Goal: Transaction & Acquisition: Purchase product/service

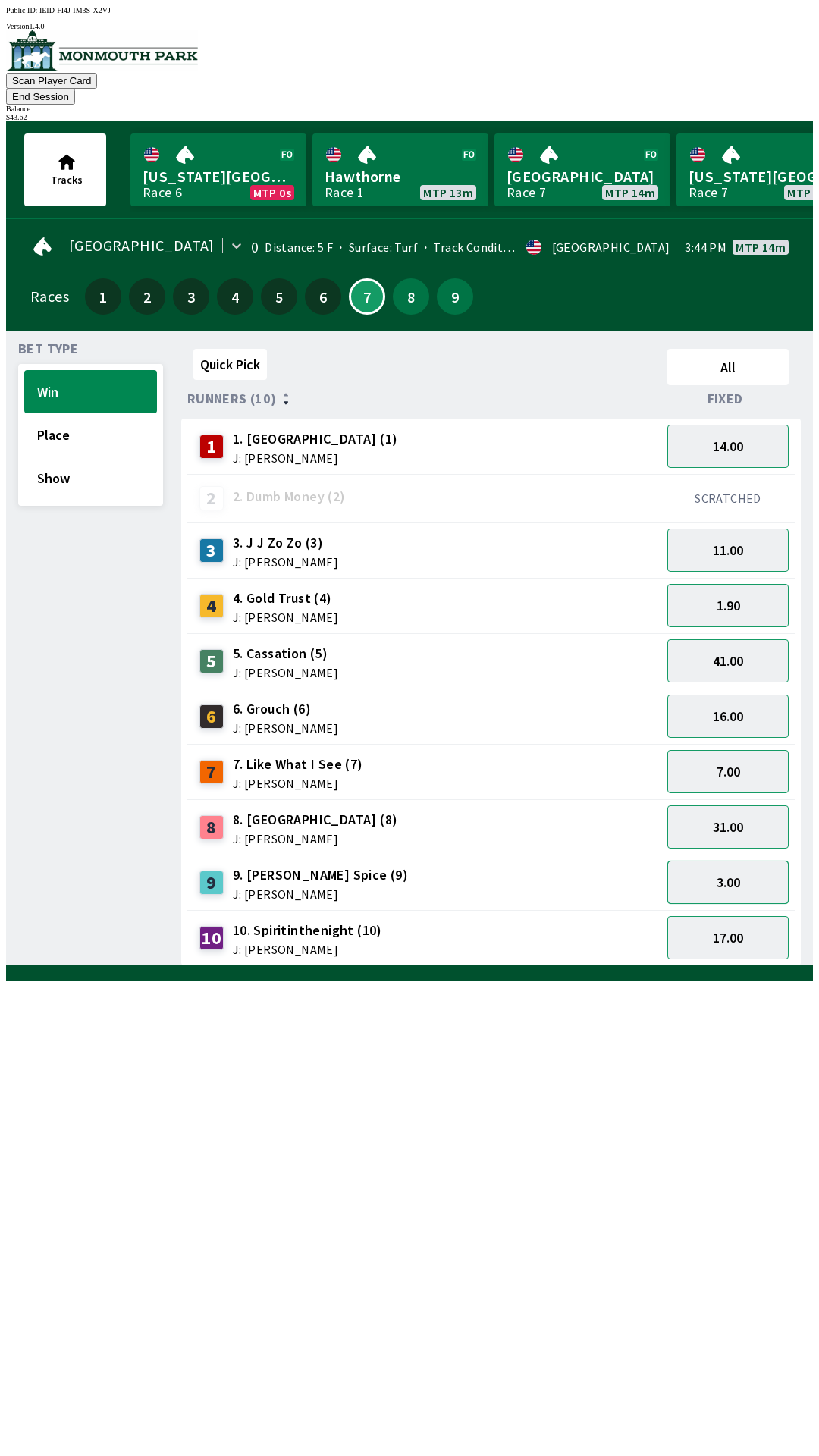
click at [726, 861] on button "3.00" at bounding box center [728, 882] width 121 height 43
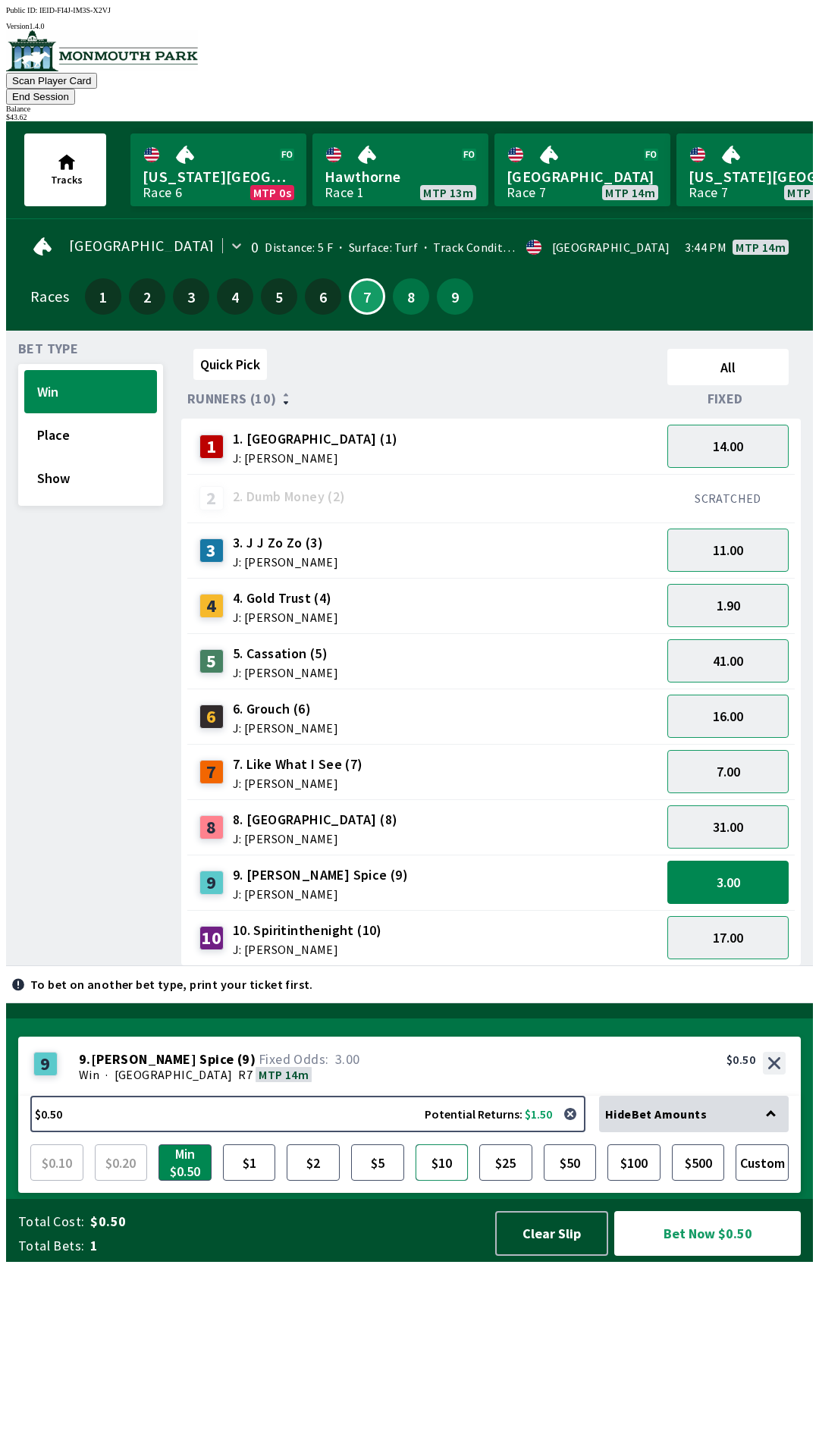
click at [447, 1181] on button "$10" at bounding box center [442, 1162] width 53 height 36
click at [693, 1255] on button "Bet Now $10.00" at bounding box center [708, 1233] width 187 height 45
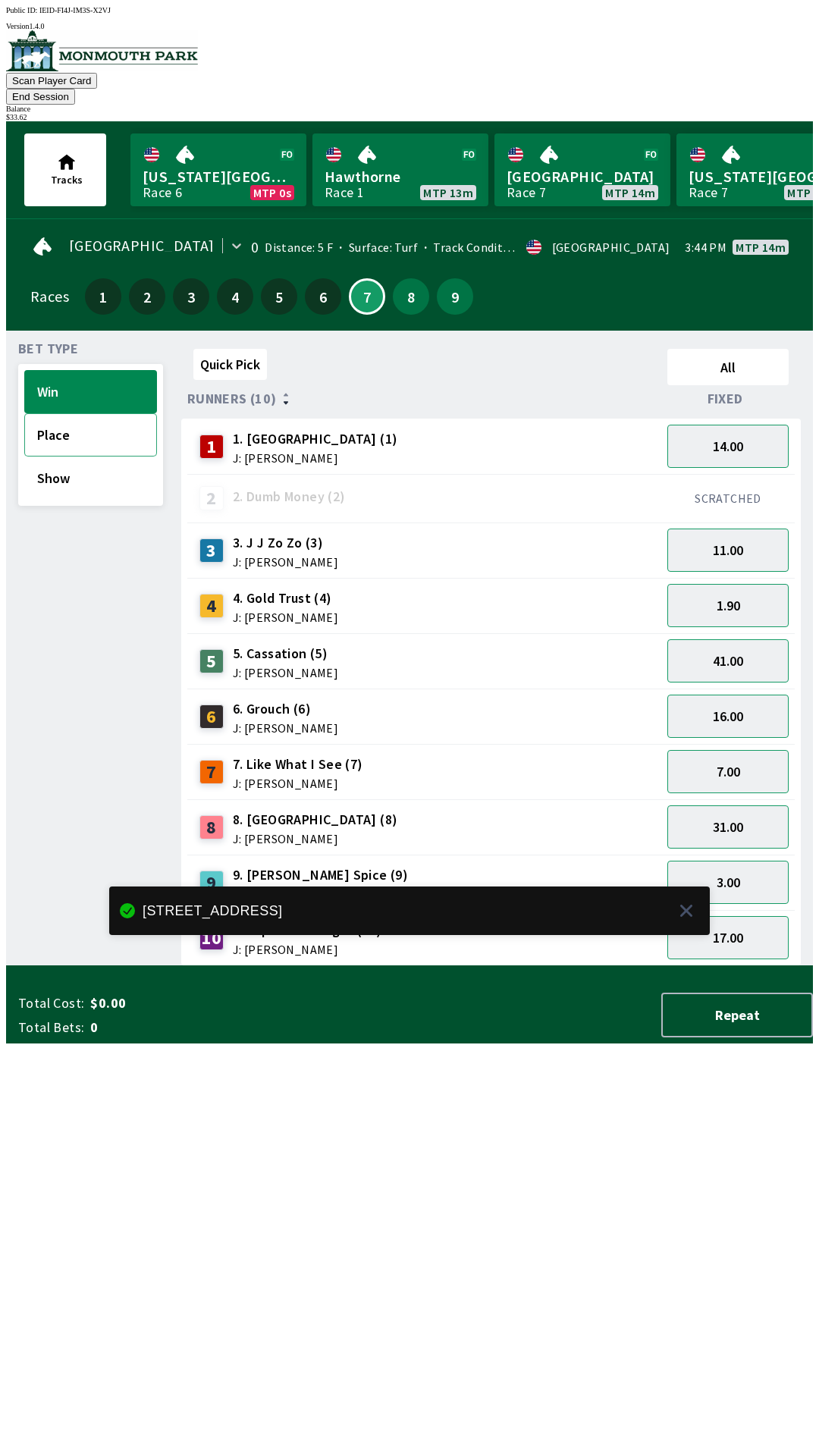
click at [63, 421] on button "Place" at bounding box center [91, 435] width 133 height 43
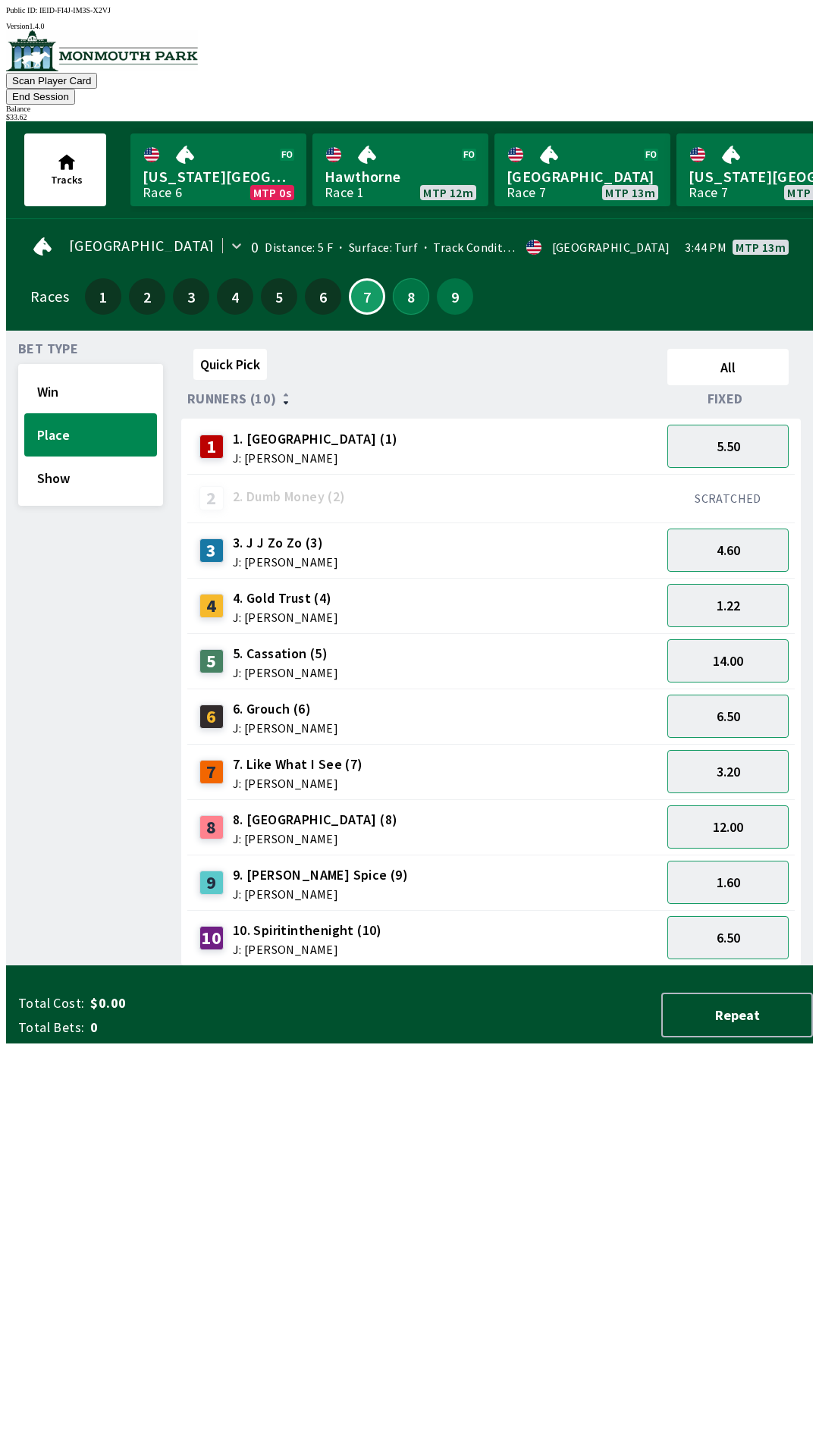
click at [398, 278] on button "8" at bounding box center [411, 296] width 36 height 36
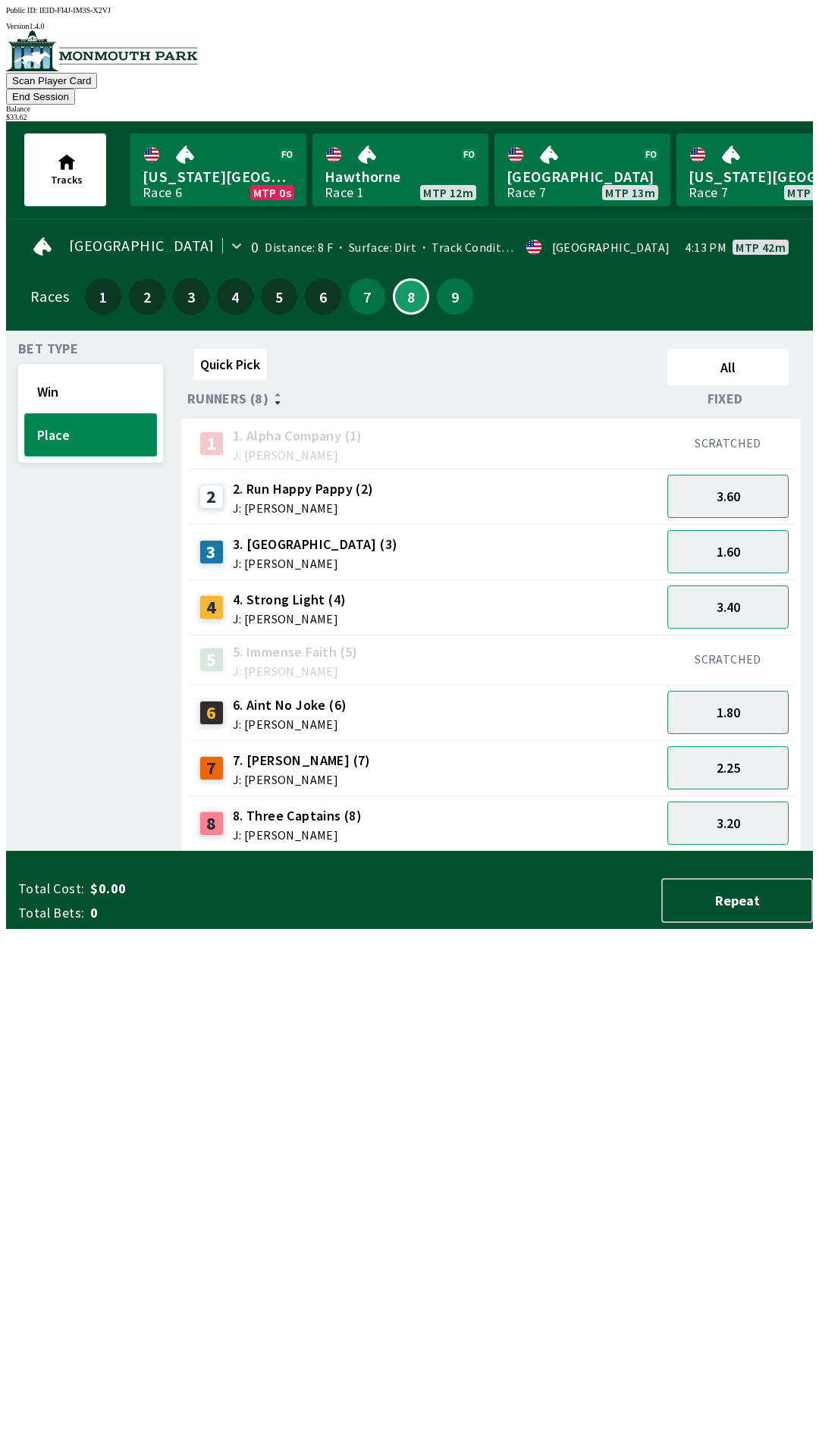
click at [82, 413] on button "Place" at bounding box center [91, 435] width 133 height 43
click at [70, 421] on button "Place" at bounding box center [91, 435] width 133 height 43
click at [78, 418] on button "Place" at bounding box center [91, 435] width 133 height 43
click at [360, 287] on button "7" at bounding box center [367, 296] width 36 height 36
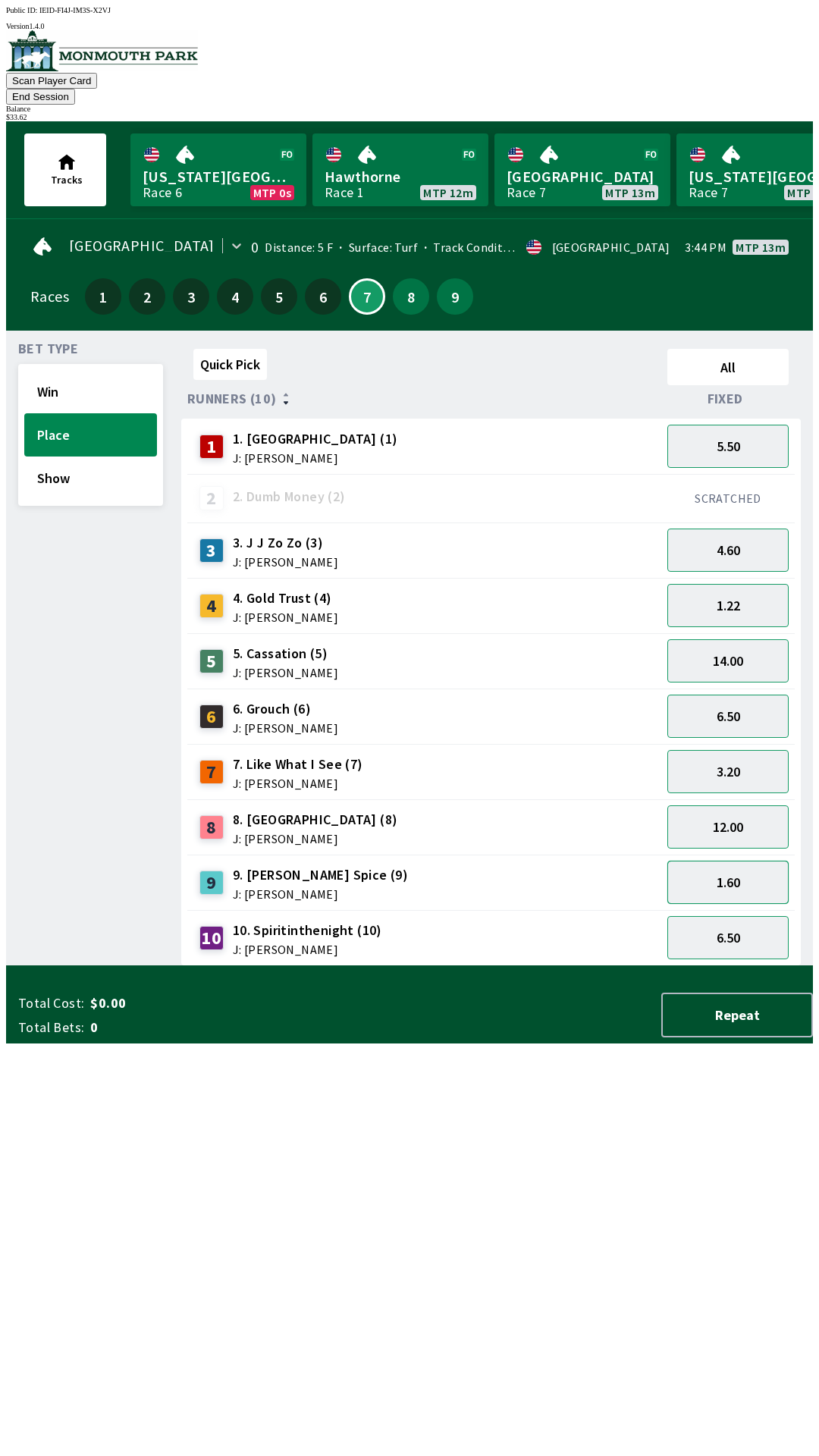
click at [732, 861] on button "1.60" at bounding box center [728, 882] width 121 height 43
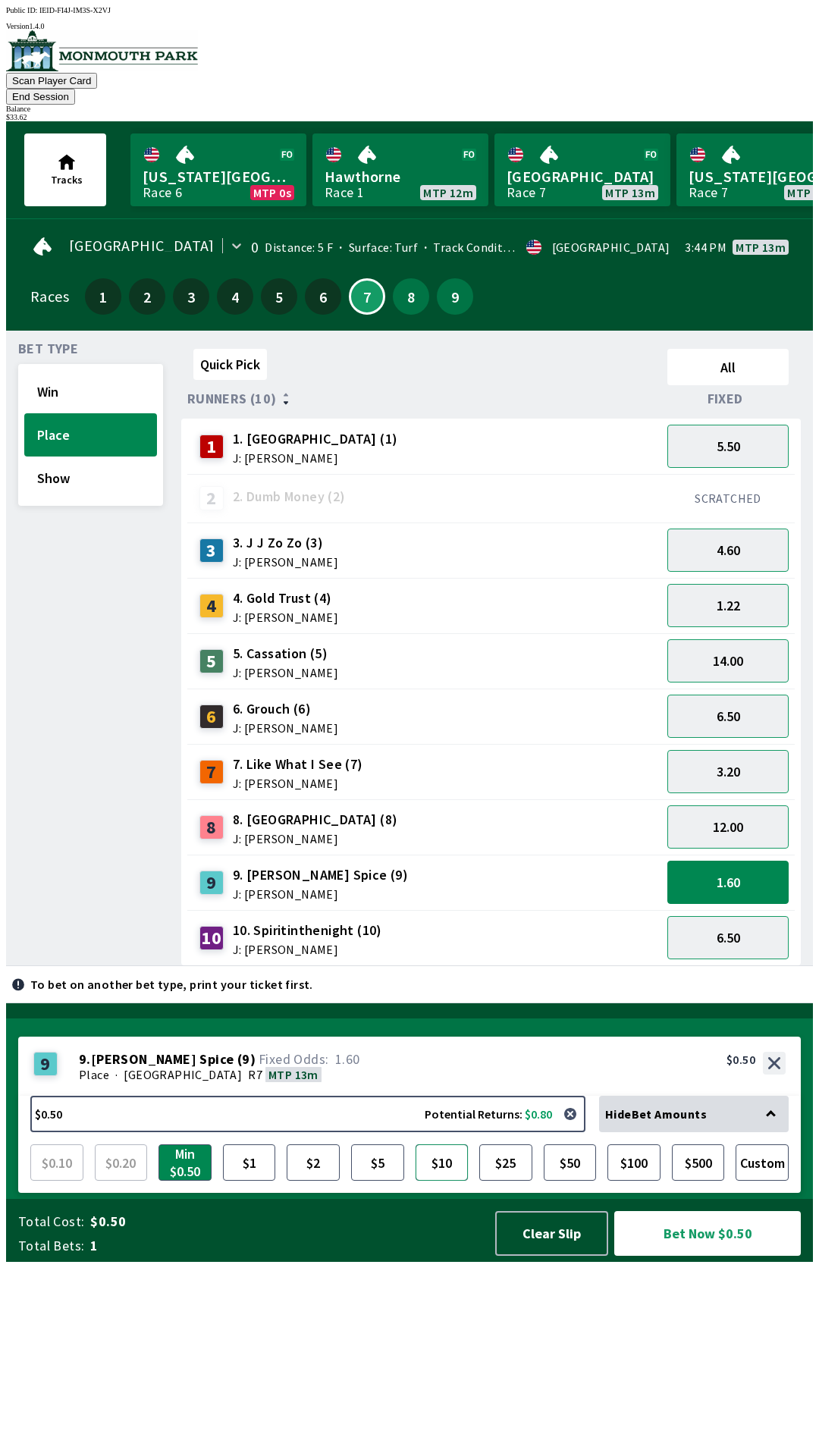
click at [455, 1181] on button "$10" at bounding box center [442, 1162] width 53 height 36
click at [699, 1255] on button "Bet Now $10.00" at bounding box center [708, 1233] width 187 height 45
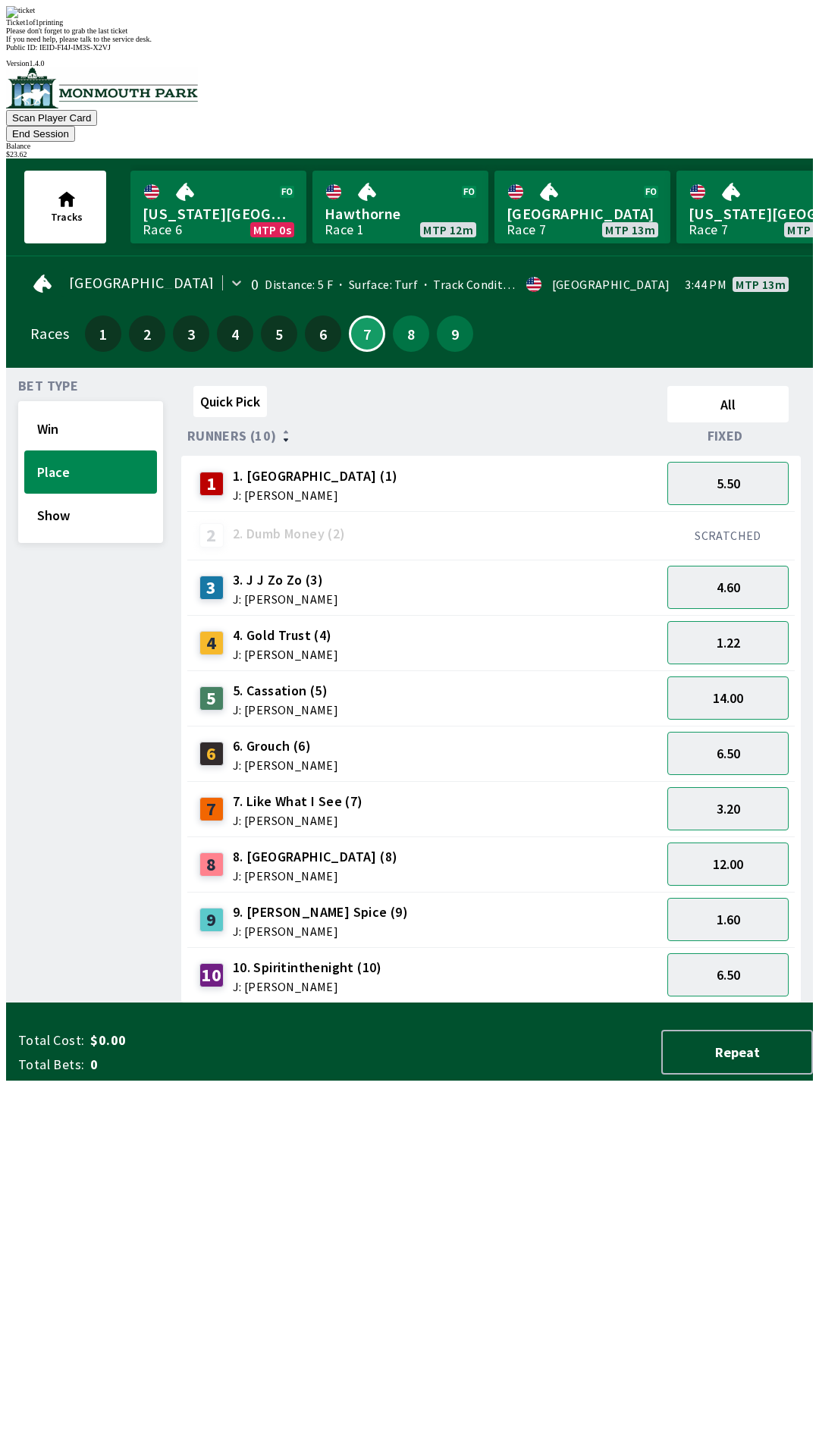
click at [528, 1003] on div "Quick Pick All Runners (10) Fixed 1 1. Vesparo (1) J: [PERSON_NAME] 5.50 2 2. D…" at bounding box center [497, 692] width 632 height 623
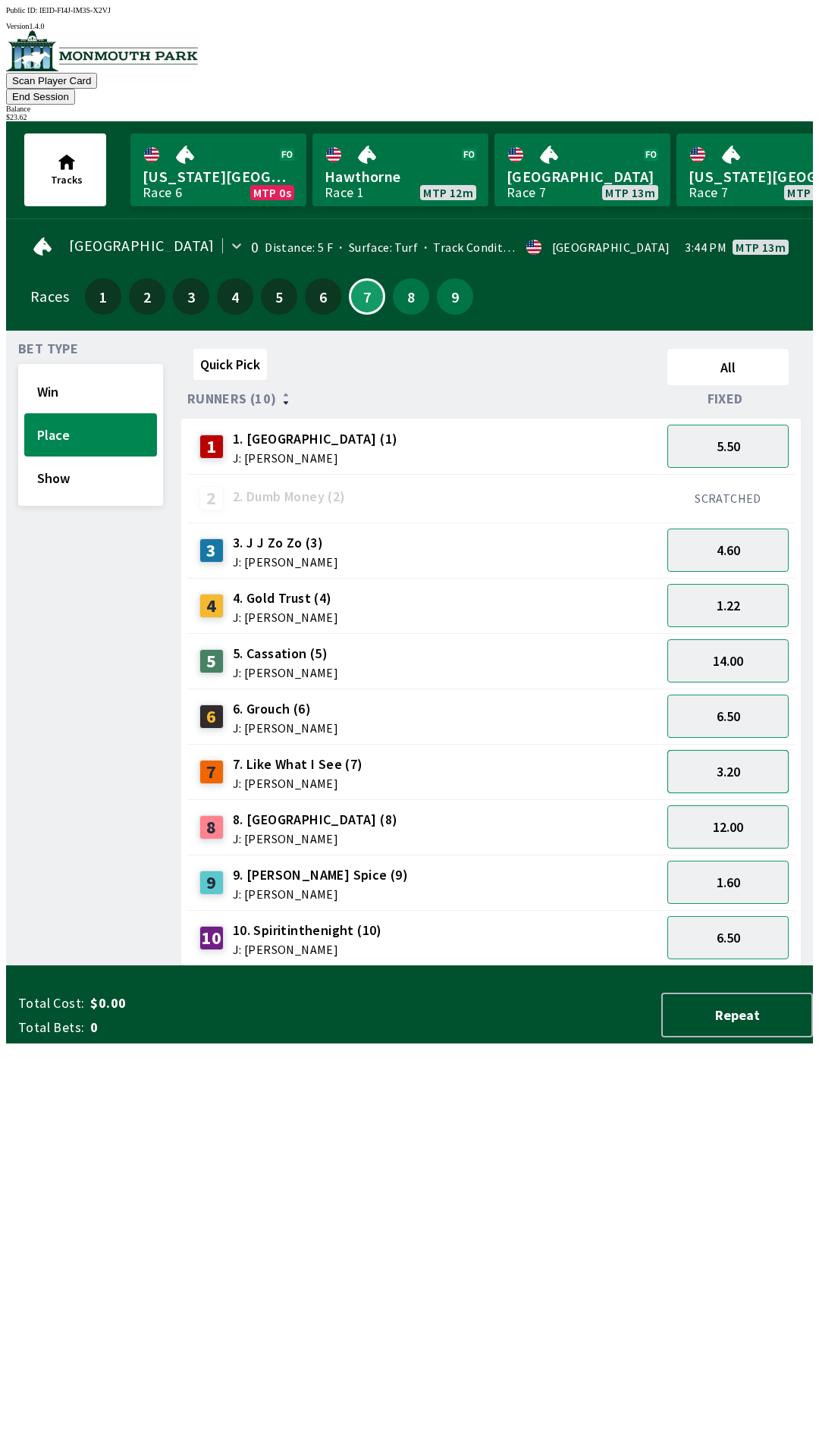
click at [717, 754] on button "3.20" at bounding box center [728, 771] width 121 height 43
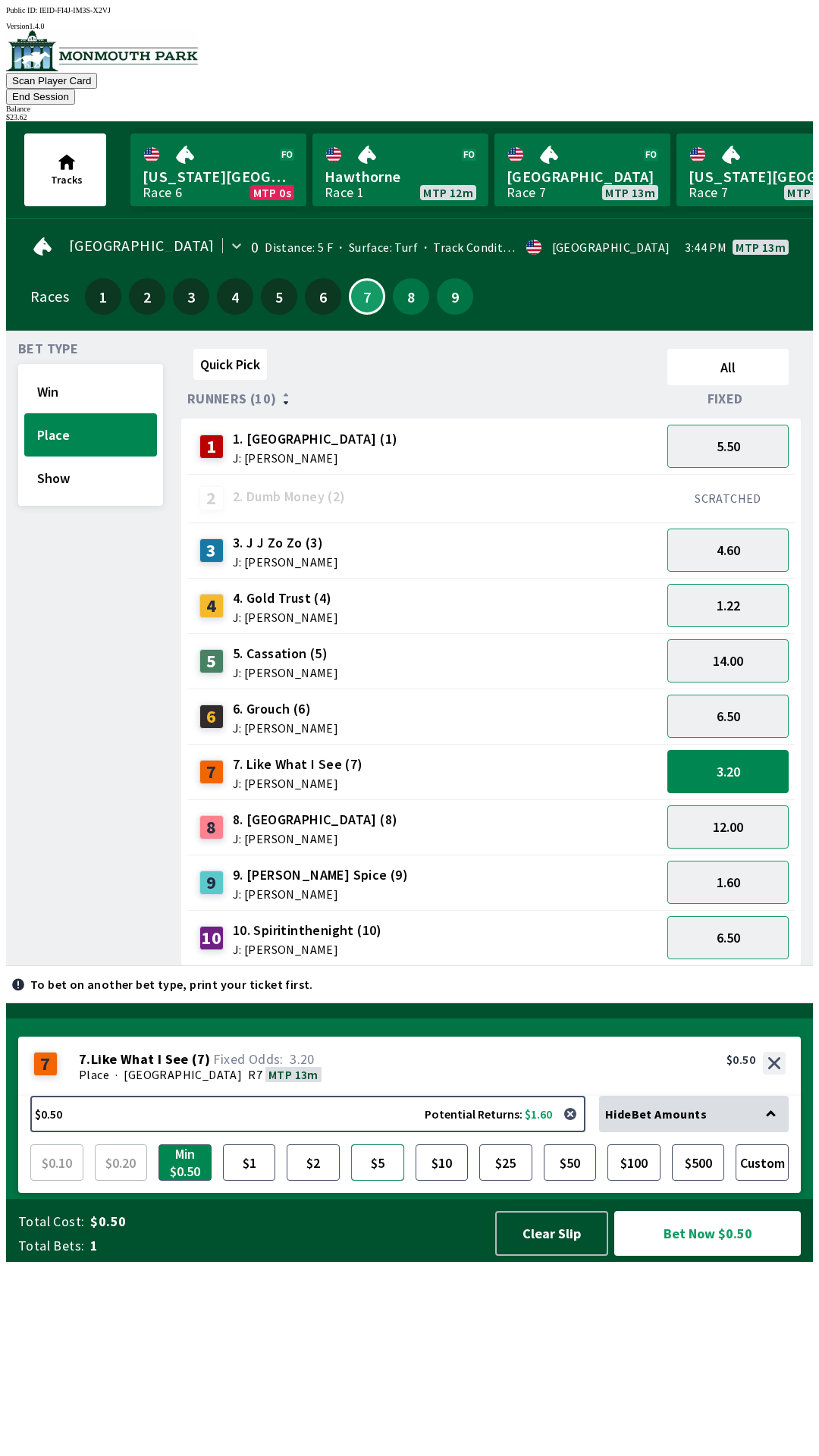
click at [378, 1181] on button "$5" at bounding box center [377, 1162] width 53 height 36
click at [693, 1255] on button "Bet Now $5.00" at bounding box center [708, 1233] width 187 height 45
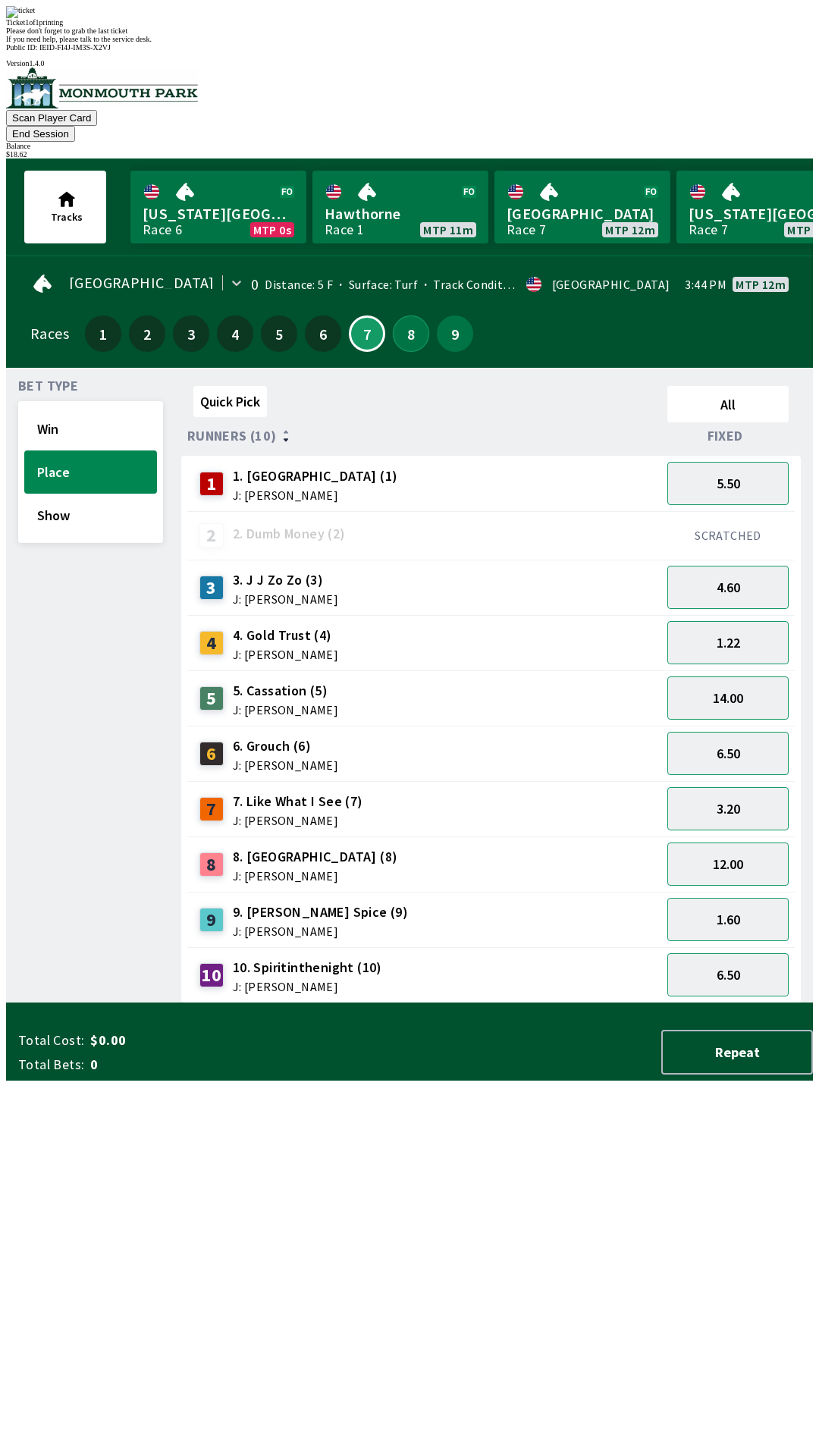
click at [403, 315] on button "8" at bounding box center [411, 333] width 36 height 36
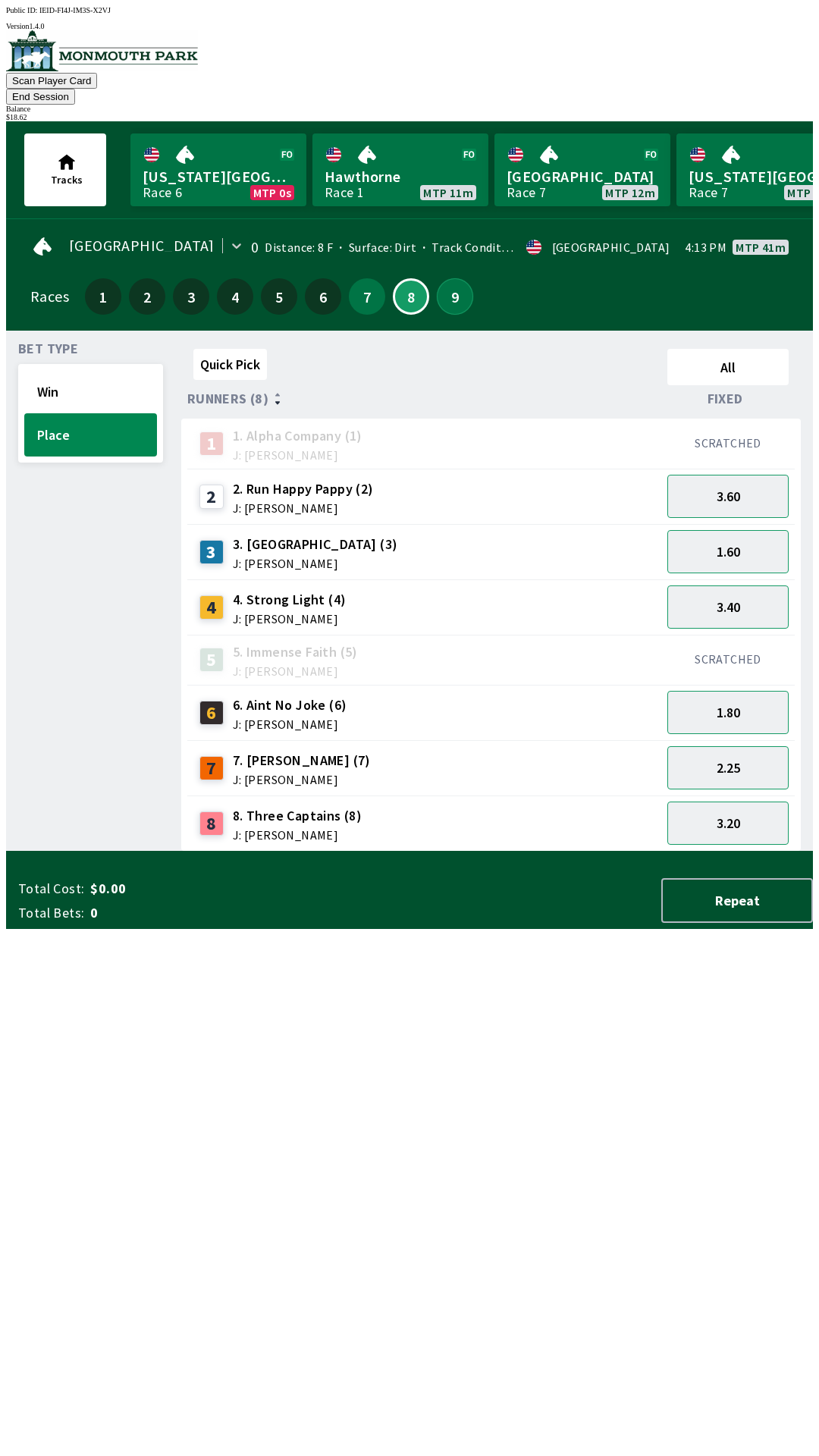
click at [446, 278] on button "9" at bounding box center [455, 296] width 36 height 36
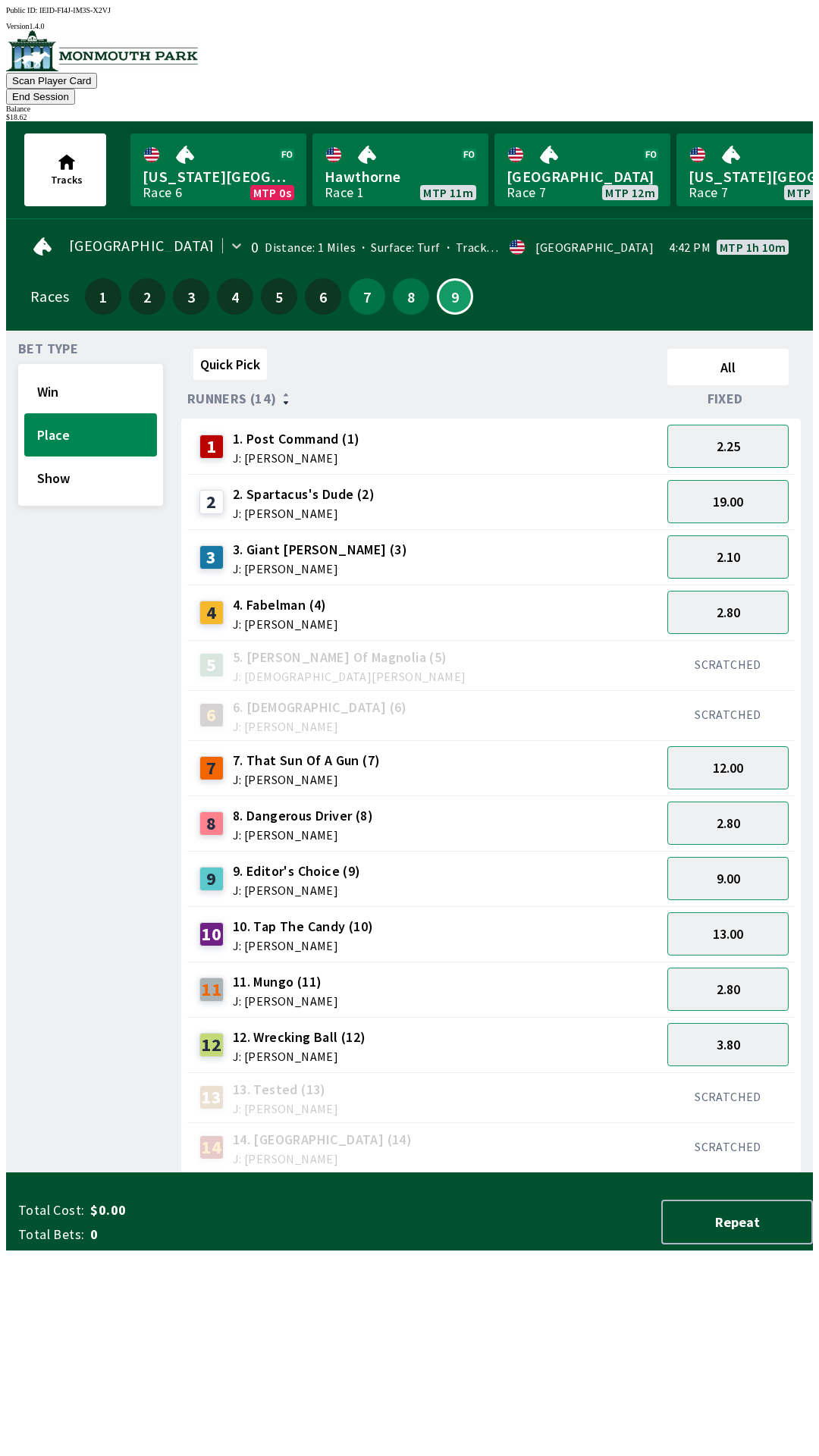
click at [757, 113] on div "$ 18.62" at bounding box center [409, 117] width 807 height 8
click at [75, 89] on button "End Session" at bounding box center [40, 96] width 69 height 16
